Goal: Transaction & Acquisition: Book appointment/travel/reservation

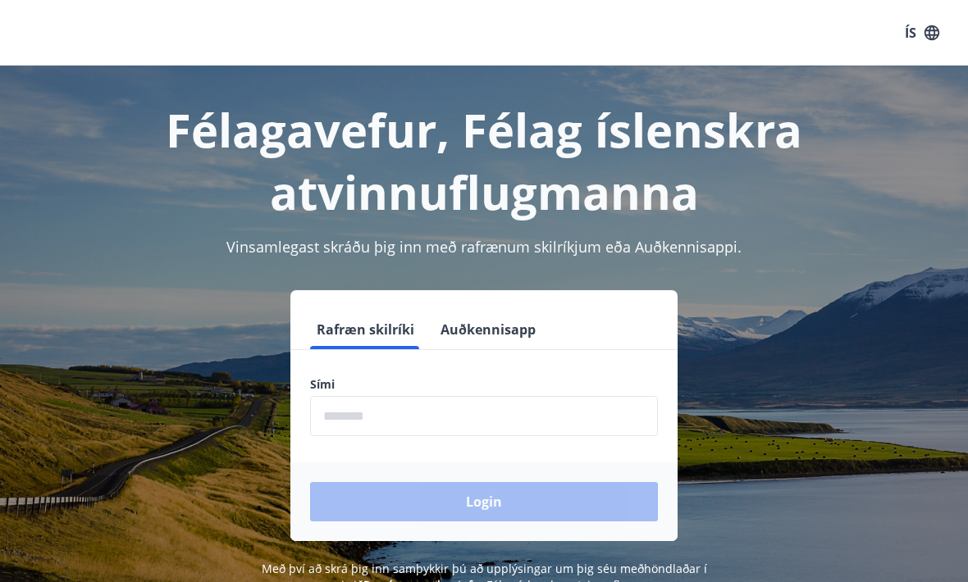
click at [524, 413] on input "phone" at bounding box center [484, 416] width 348 height 40
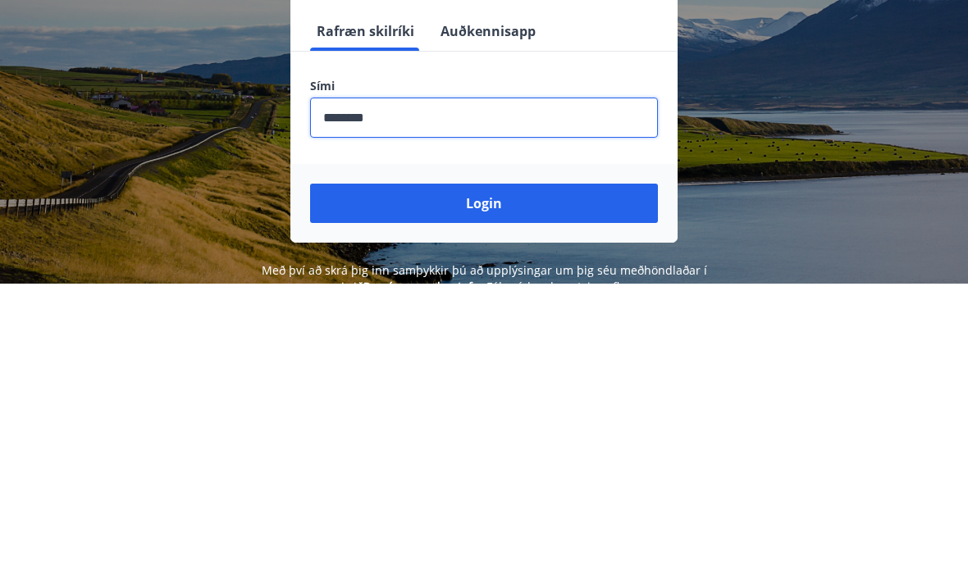
type input "********"
click at [504, 482] on button "Login" at bounding box center [484, 501] width 348 height 39
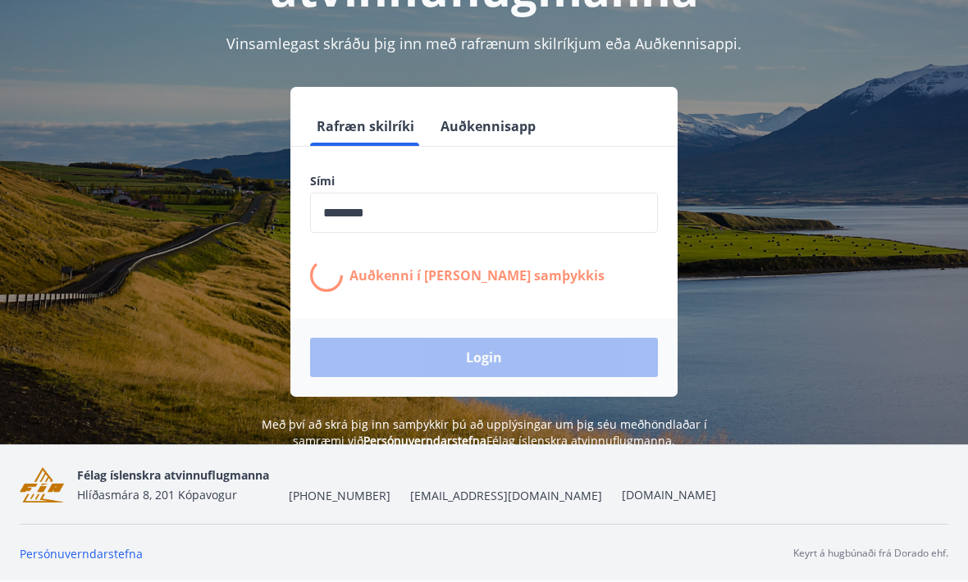
scroll to position [257, 0]
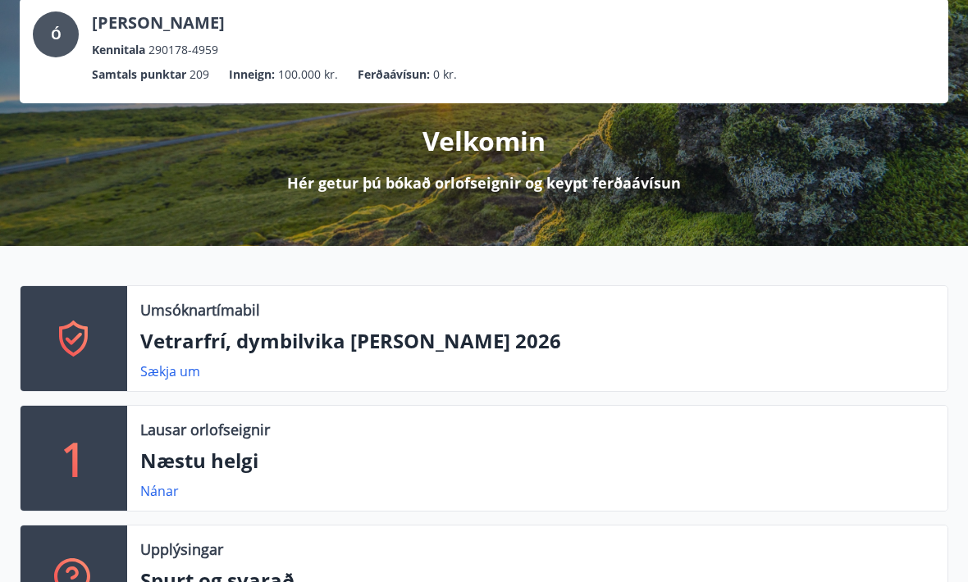
scroll to position [104, 0]
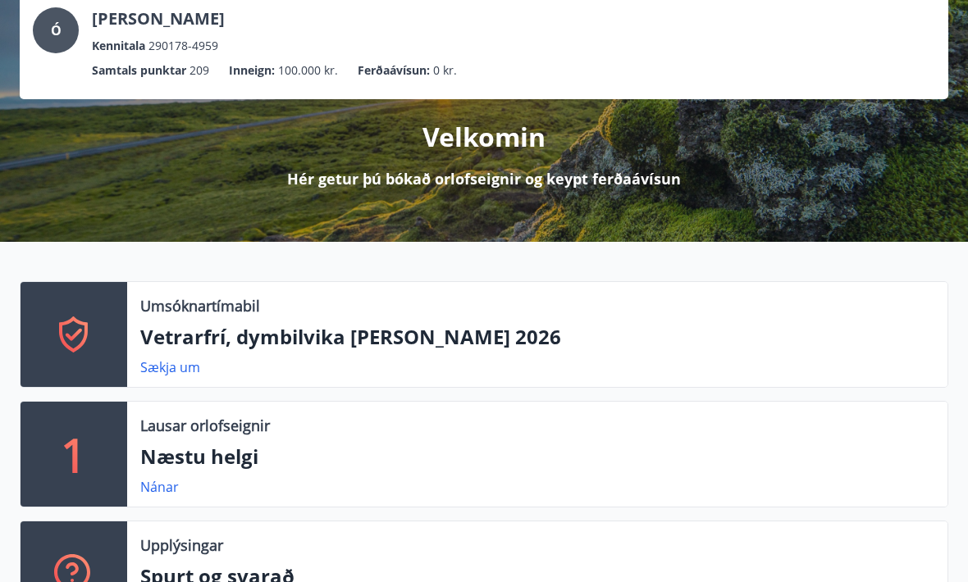
click at [276, 336] on p "Vetrarfrí, dymbilvika [PERSON_NAME] 2026" at bounding box center [537, 338] width 794 height 28
click at [168, 376] on link "Sækja um" at bounding box center [170, 367] width 60 height 18
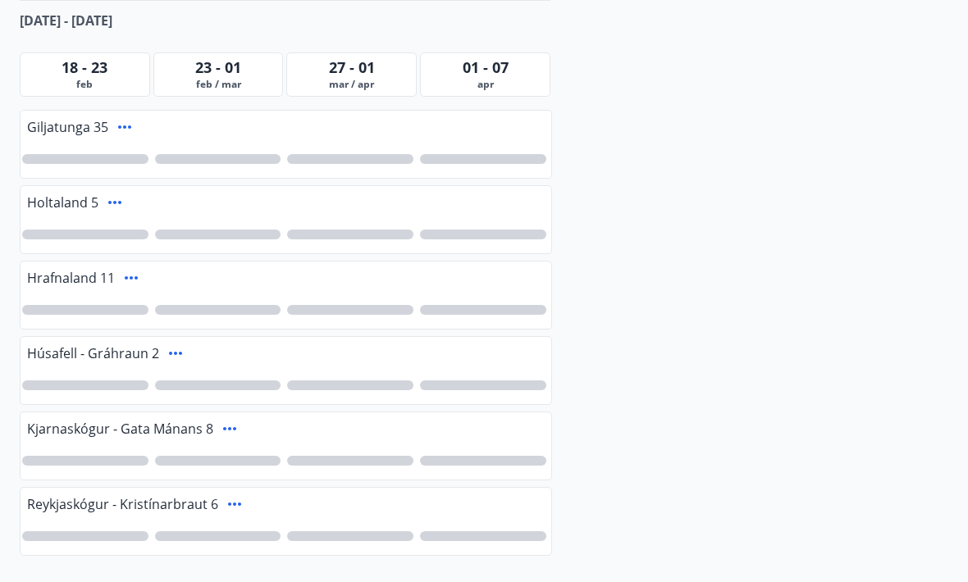
scroll to position [408, 0]
click at [110, 457] on div at bounding box center [85, 462] width 126 height 10
click at [98, 456] on div "1" at bounding box center [85, 461] width 126 height 10
click at [90, 230] on div at bounding box center [85, 235] width 126 height 10
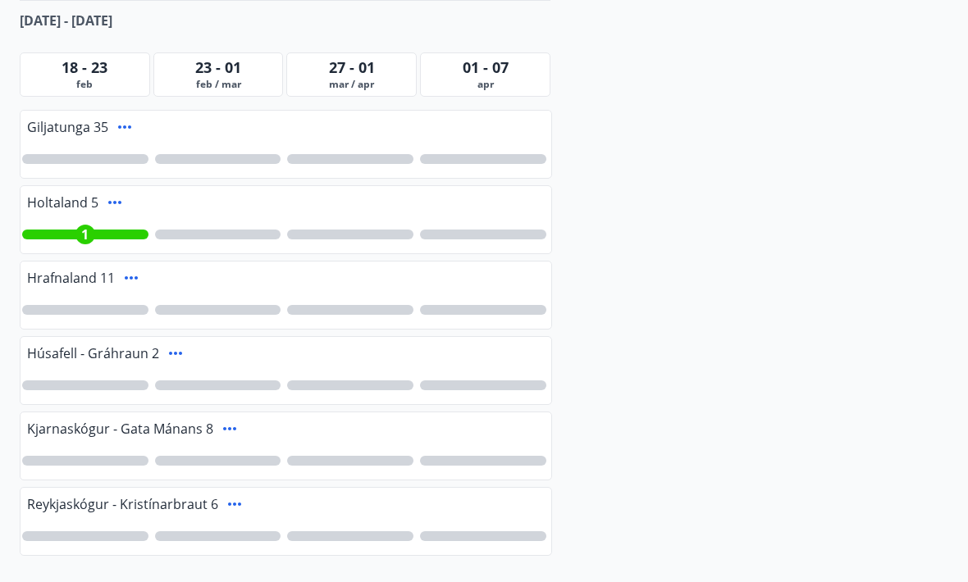
click at [118, 456] on div at bounding box center [85, 461] width 126 height 10
click at [497, 380] on div at bounding box center [483, 385] width 126 height 10
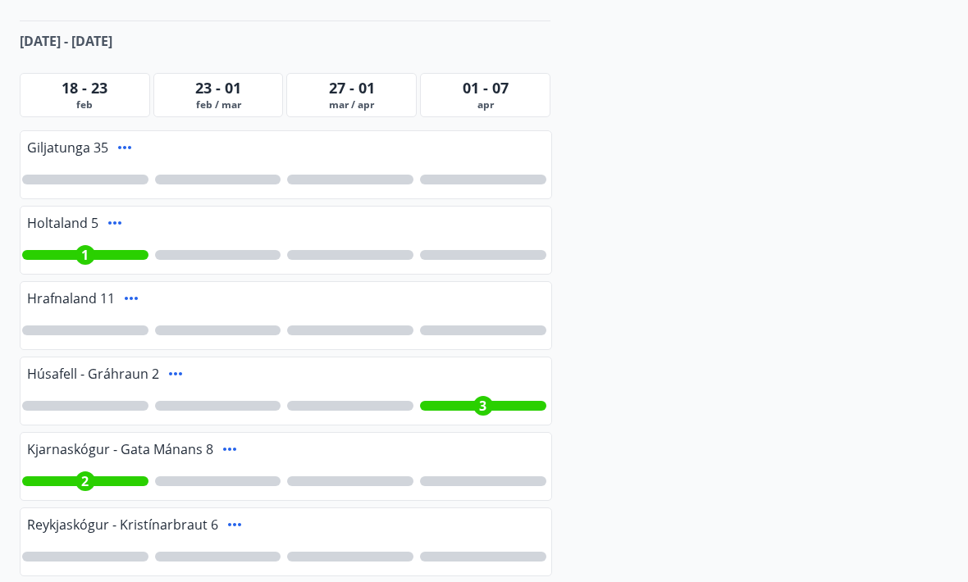
scroll to position [388, 0]
click at [111, 214] on icon at bounding box center [115, 224] width 20 height 20
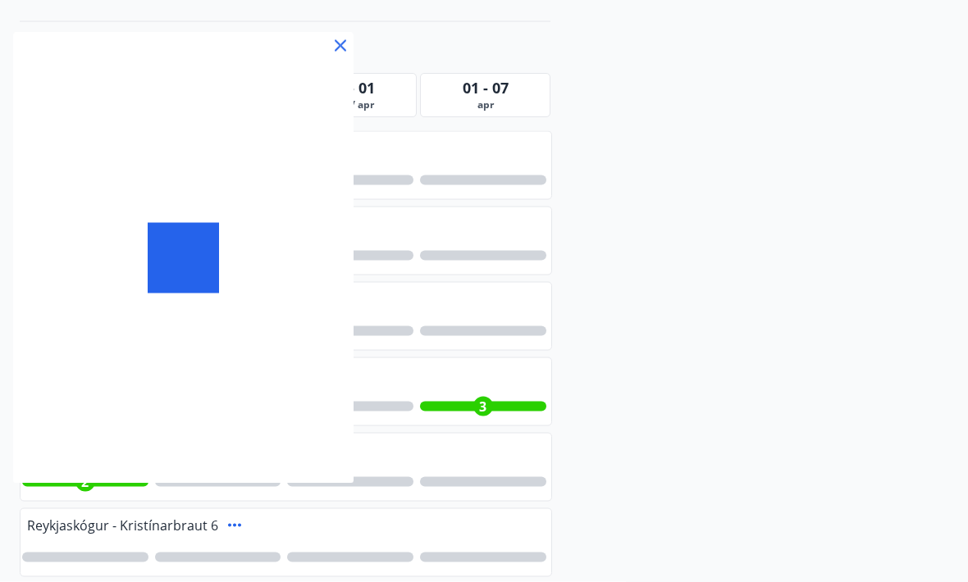
scroll to position [389, 0]
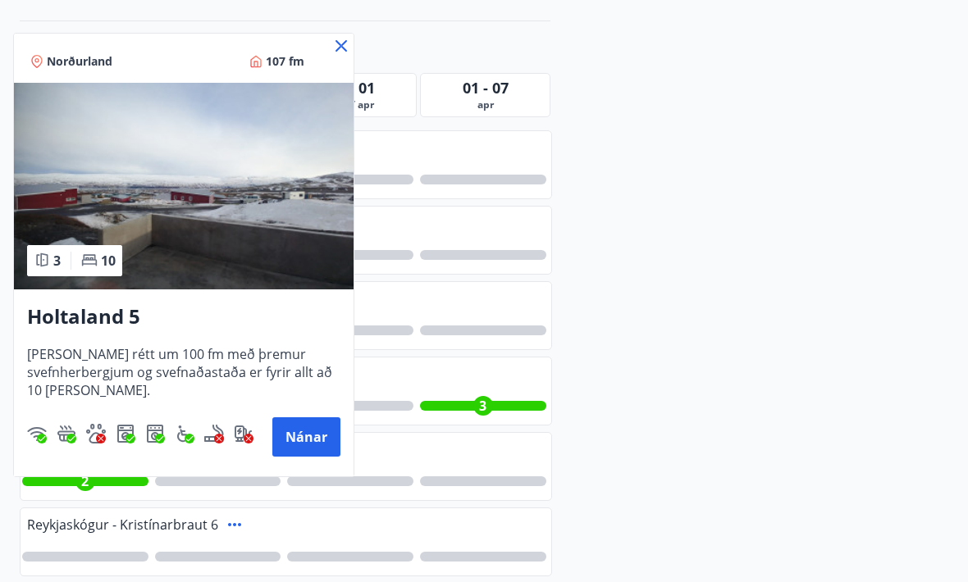
click at [344, 39] on icon at bounding box center [341, 46] width 20 height 20
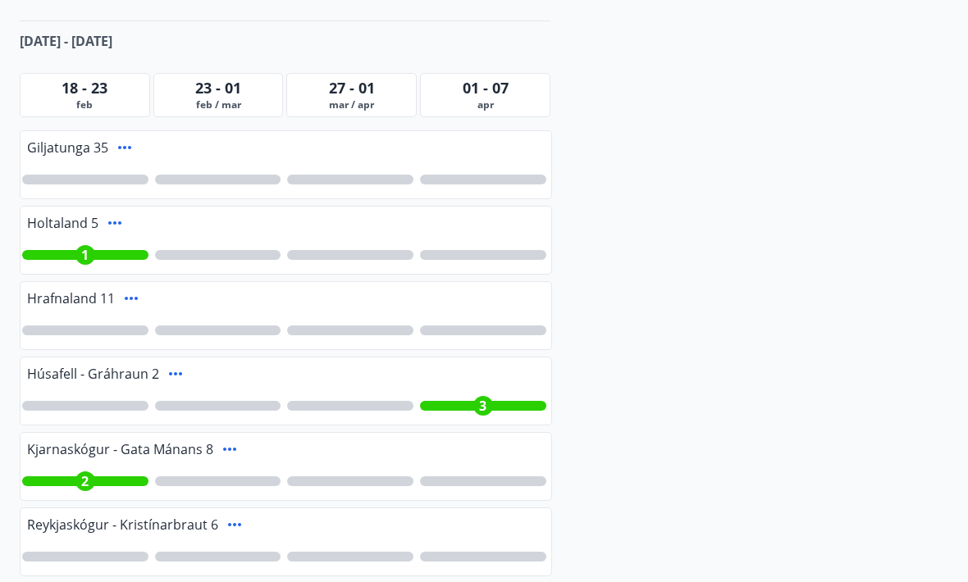
click at [510, 175] on div at bounding box center [483, 180] width 126 height 10
click at [501, 161] on div "4" at bounding box center [286, 180] width 531 height 38
click at [483, 397] on div "3" at bounding box center [483, 406] width 20 height 20
click at [508, 326] on div at bounding box center [483, 331] width 126 height 10
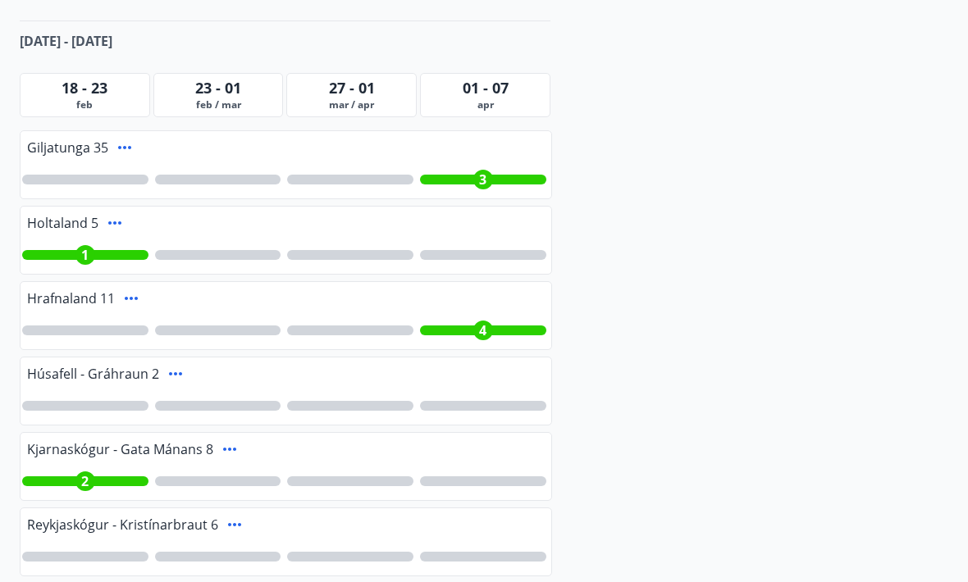
click at [519, 250] on div at bounding box center [483, 255] width 126 height 10
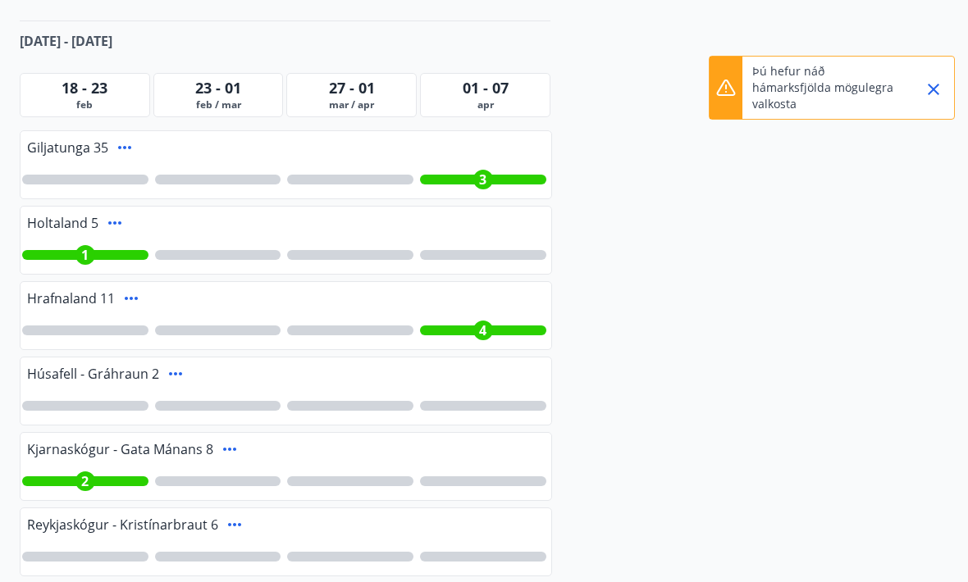
click at [486, 321] on span "4" at bounding box center [482, 330] width 7 height 18
click at [503, 401] on div at bounding box center [483, 406] width 126 height 10
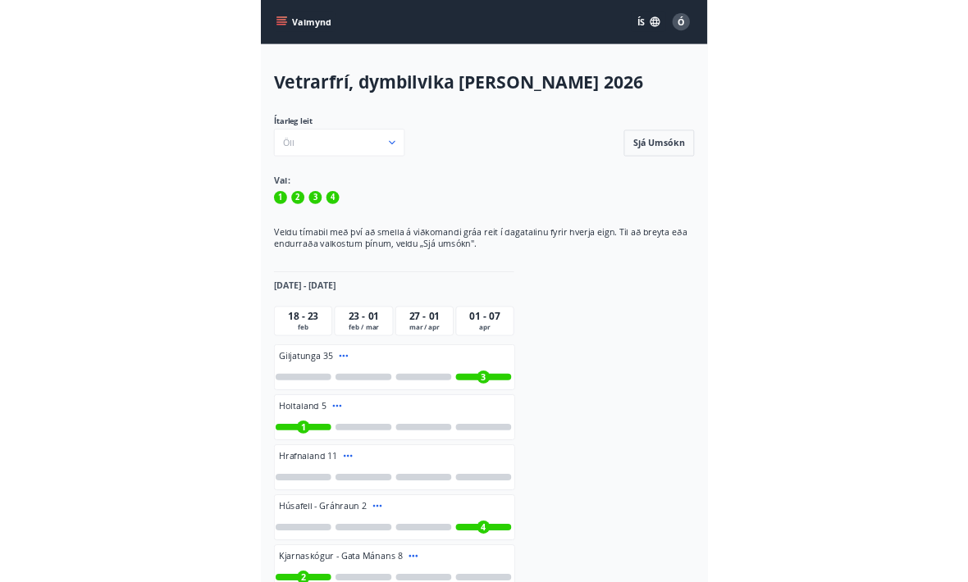
scroll to position [443, 0]
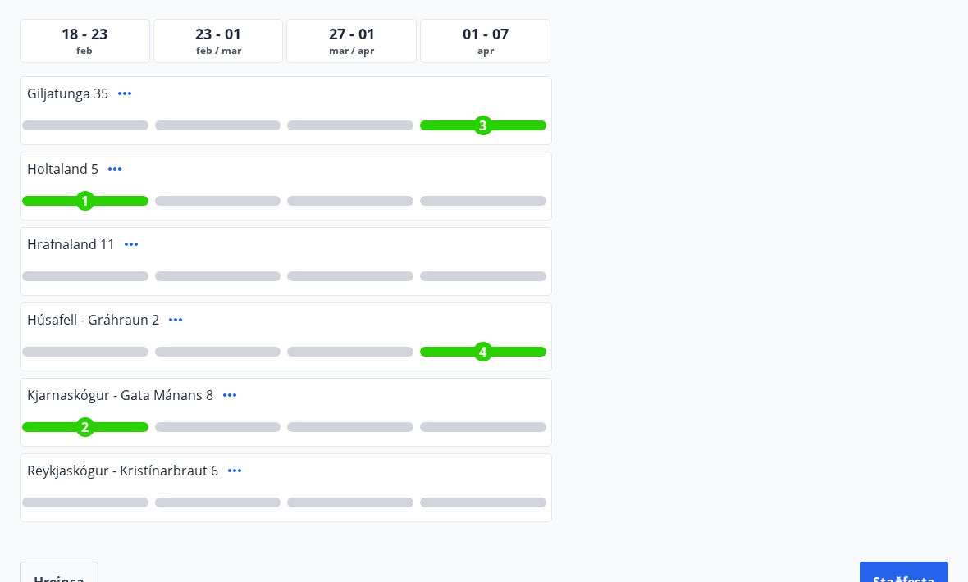
click at [487, 116] on div "3" at bounding box center [483, 126] width 20 height 20
click at [116, 257] on div at bounding box center [286, 276] width 531 height 38
click at [71, 271] on div at bounding box center [85, 276] width 126 height 10
click at [491, 342] on div "3" at bounding box center [483, 352] width 20 height 20
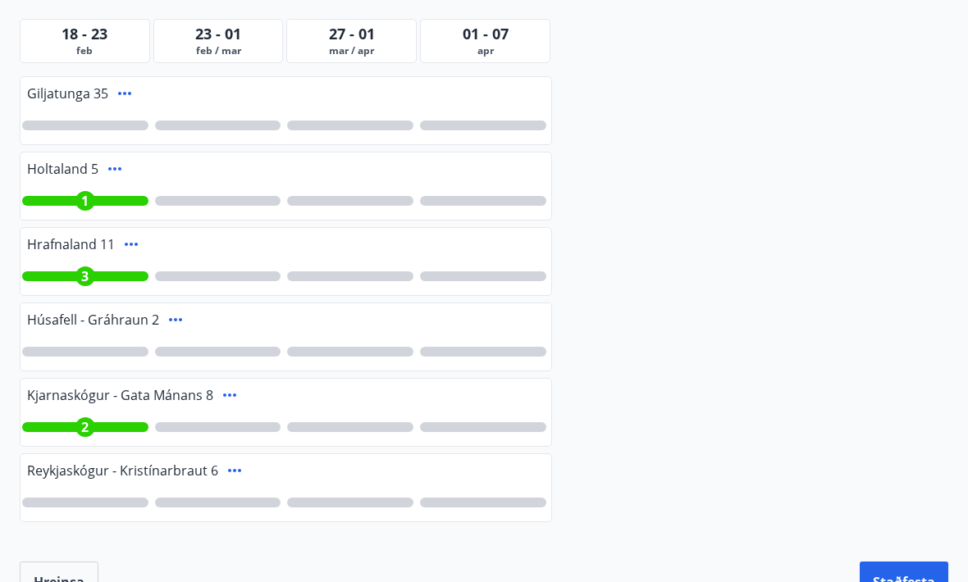
click at [488, 121] on div at bounding box center [483, 126] width 126 height 10
click at [906, 563] on button "Staðfesta" at bounding box center [903, 582] width 89 height 41
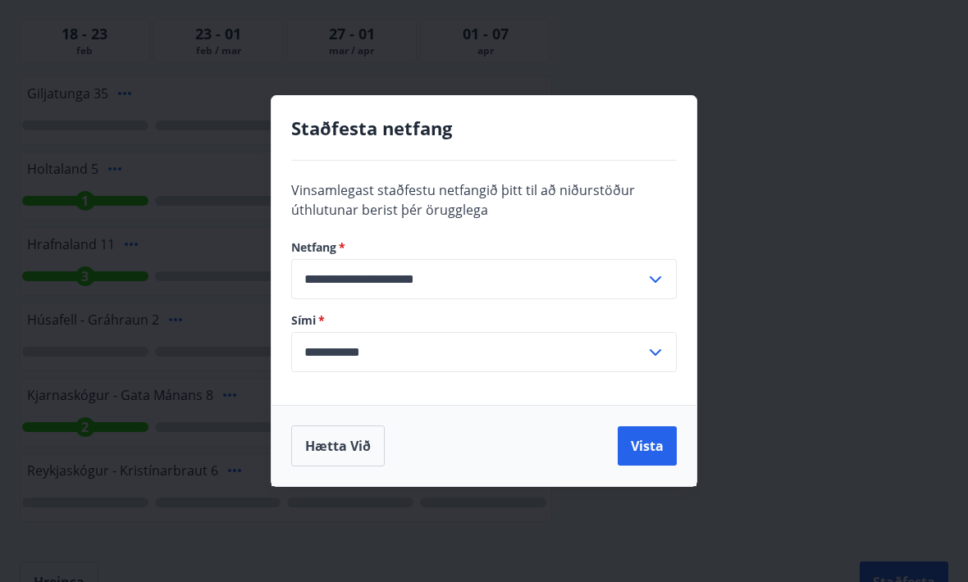
click at [648, 449] on button "Vista" at bounding box center [646, 445] width 59 height 39
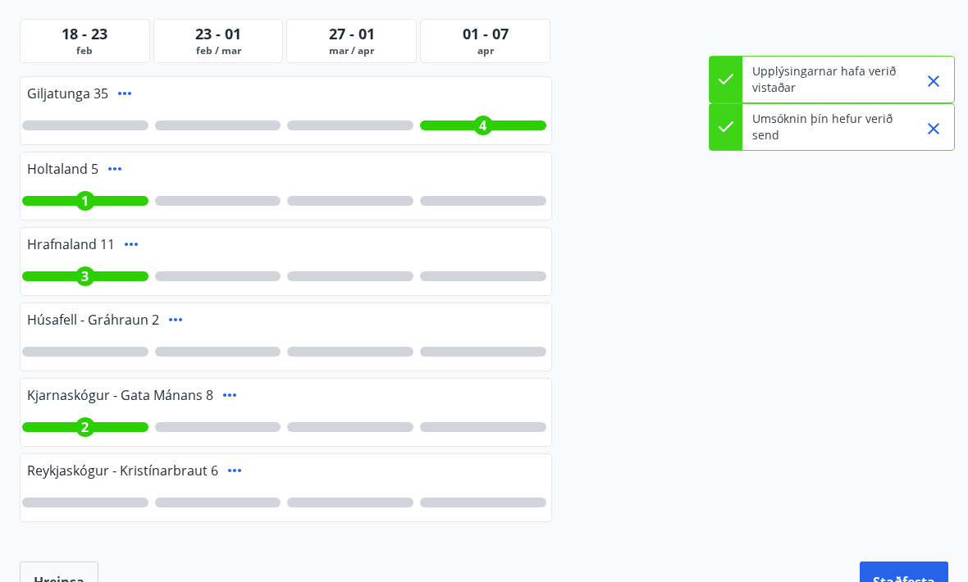
click at [909, 566] on button "Staðfesta" at bounding box center [903, 582] width 89 height 41
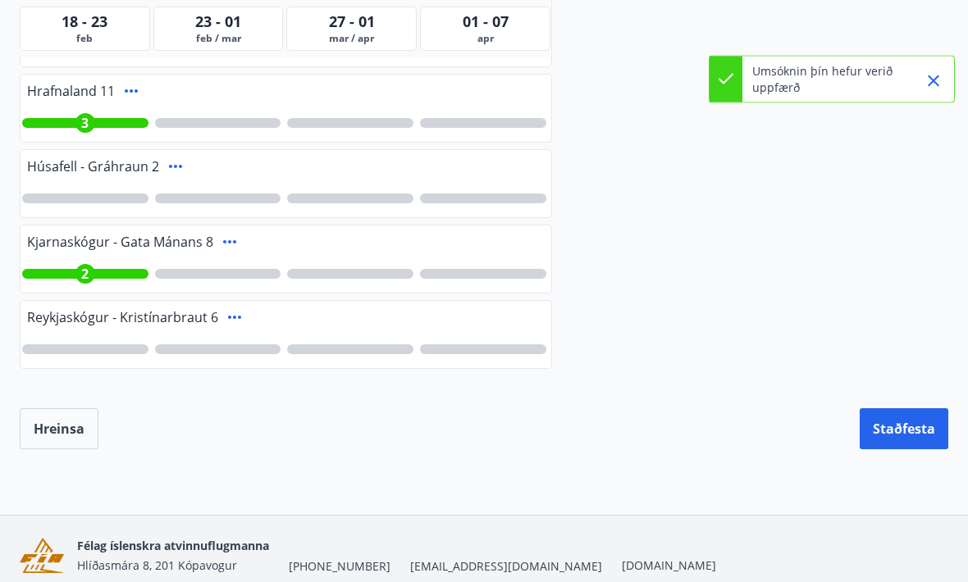
scroll to position [595, 0]
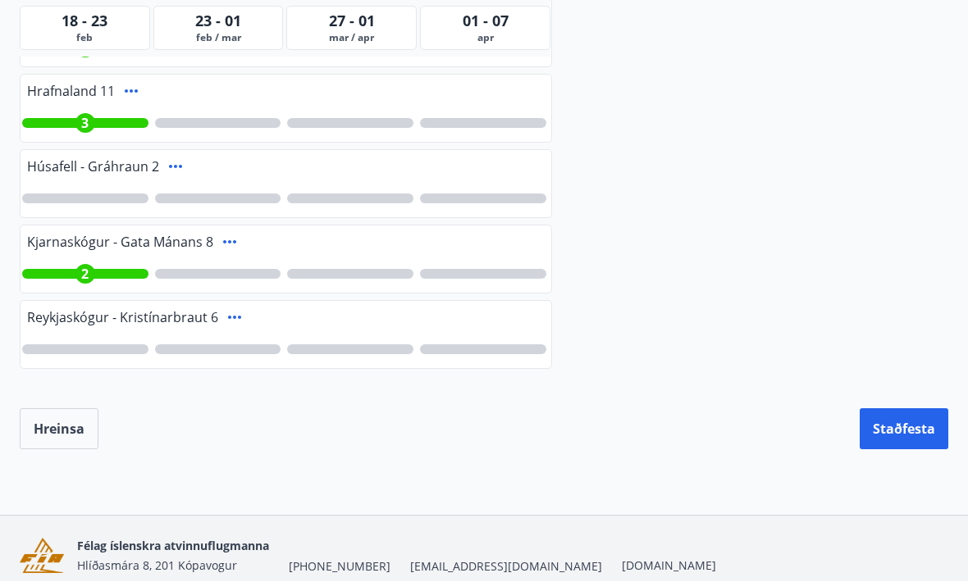
click at [904, 414] on button "Staðfesta" at bounding box center [903, 429] width 89 height 41
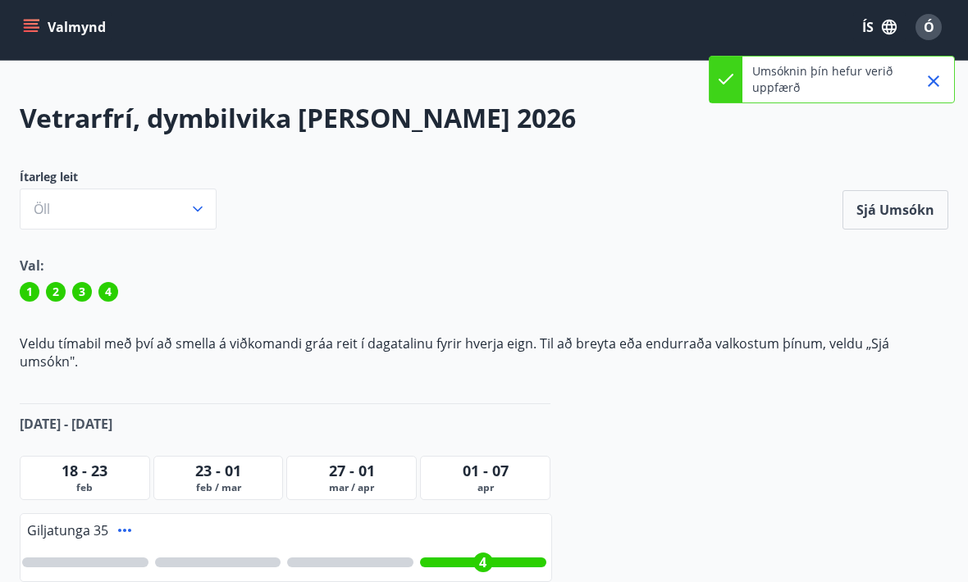
scroll to position [0, 0]
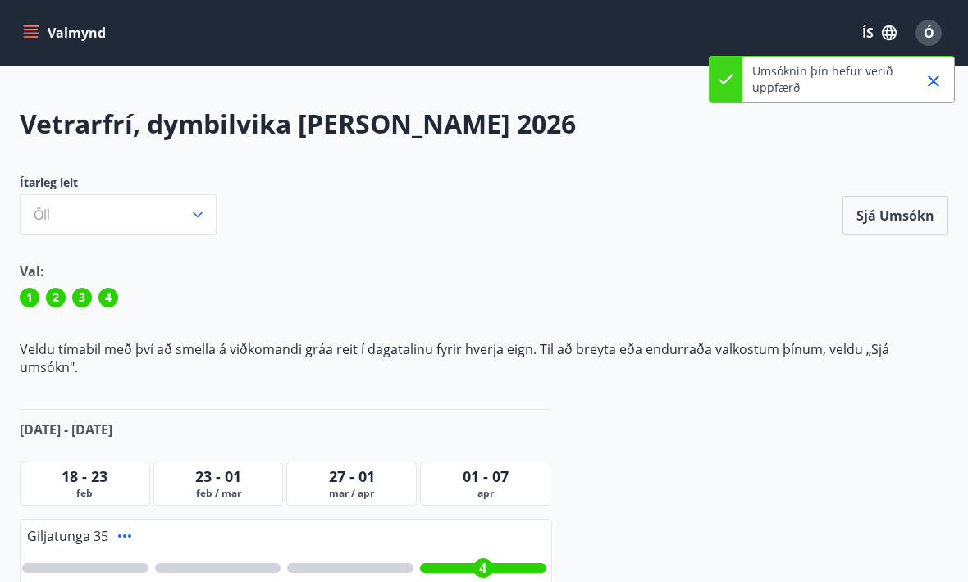
click at [898, 226] on button "Sjá umsókn" at bounding box center [895, 215] width 106 height 39
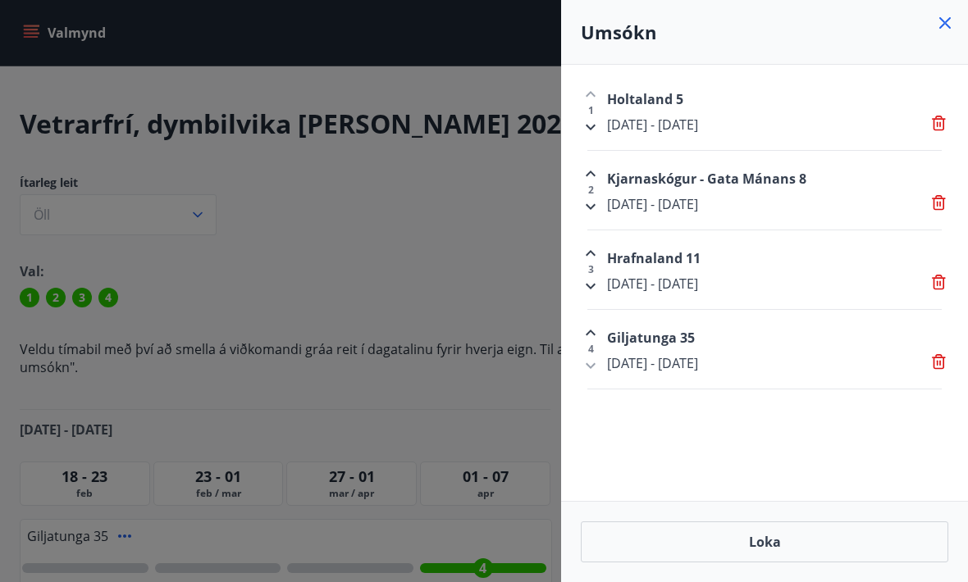
click at [787, 538] on button "Loka" at bounding box center [764, 542] width 367 height 41
